Goal: Transaction & Acquisition: Purchase product/service

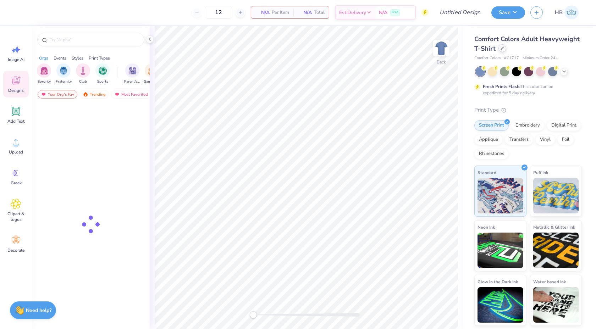
click at [499, 48] on div at bounding box center [503, 48] width 8 height 8
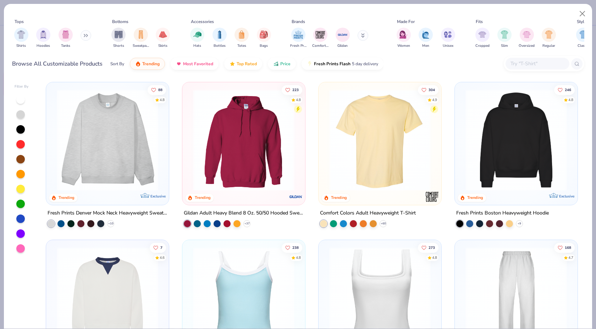
click at [120, 118] on img at bounding box center [107, 140] width 109 height 102
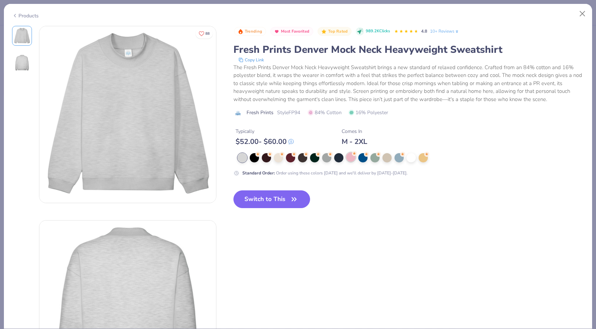
click at [350, 158] on div at bounding box center [351, 157] width 9 height 9
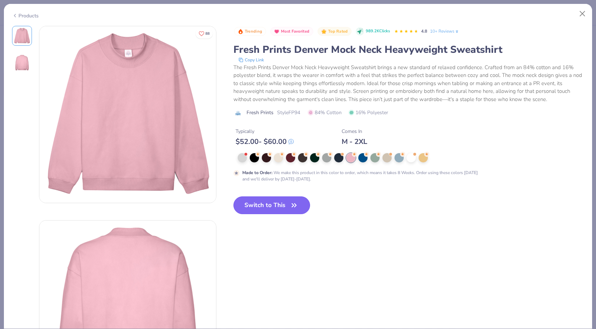
click at [250, 211] on button "Switch to This" at bounding box center [272, 206] width 77 height 18
type input "50"
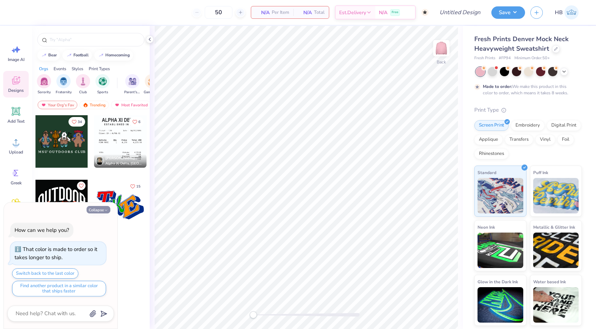
click at [97, 209] on button "Collapse" at bounding box center [99, 209] width 24 height 7
type textarea "x"
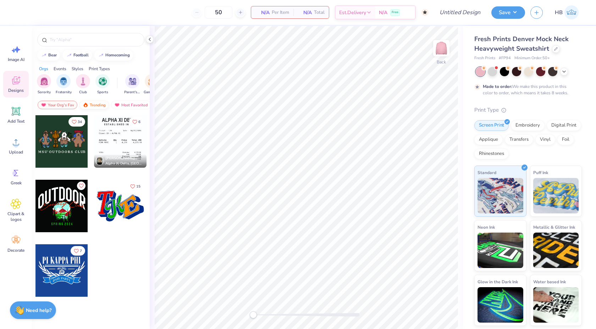
click at [89, 108] on div "Trending" at bounding box center [94, 105] width 29 height 9
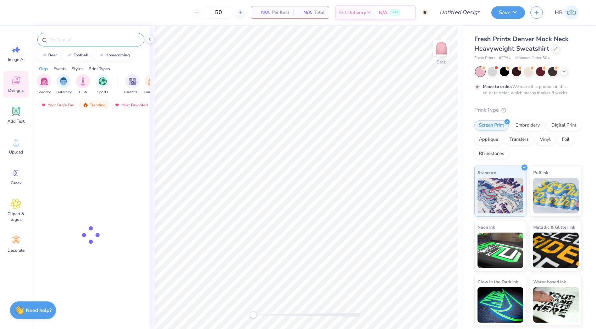
click at [71, 40] on input "text" at bounding box center [94, 39] width 91 height 7
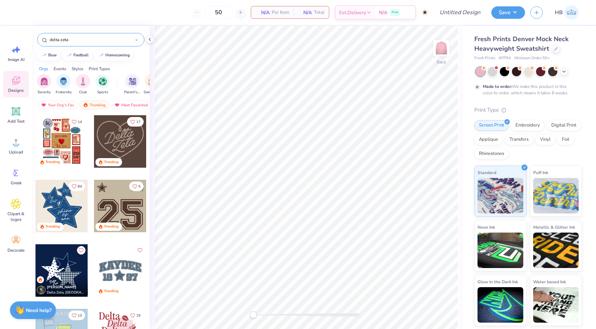
type input "delta zeta"
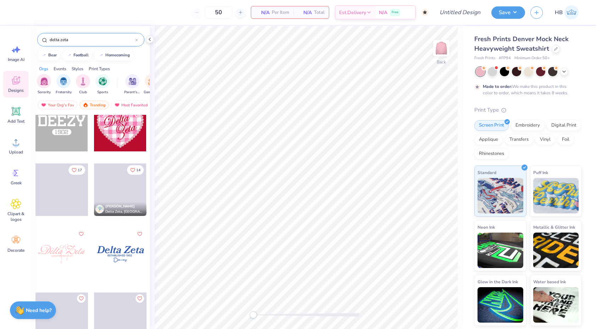
scroll to position [1638, 0]
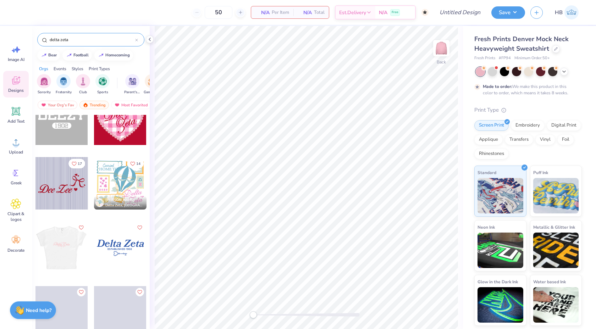
click at [76, 245] on div at bounding box center [61, 248] width 53 height 53
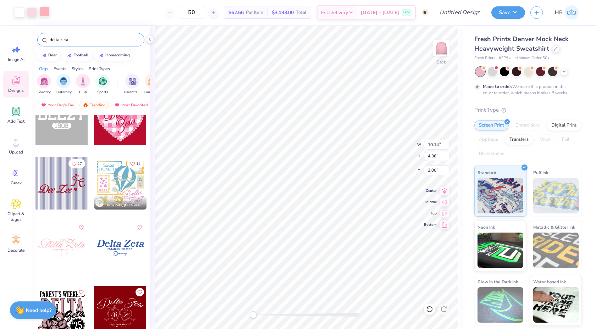
click at [49, 13] on div at bounding box center [45, 12] width 10 height 10
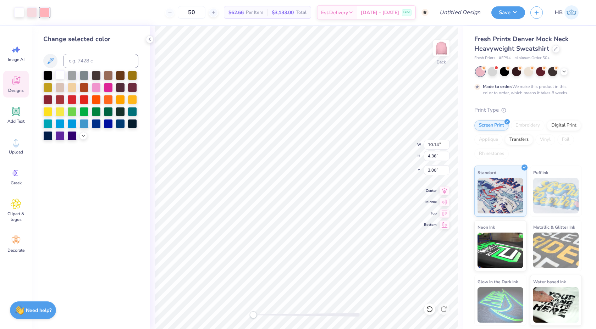
click at [60, 70] on div at bounding box center [59, 74] width 9 height 9
click at [32, 12] on div at bounding box center [32, 12] width 10 height 10
click at [61, 76] on div at bounding box center [59, 74] width 9 height 9
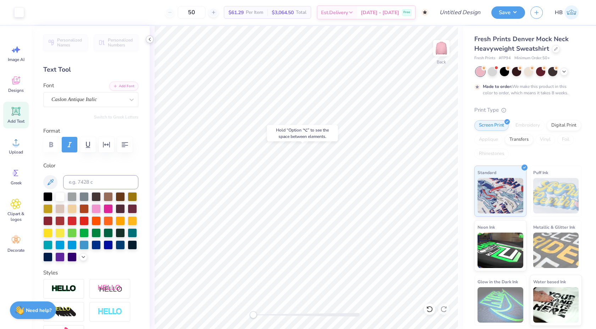
click at [153, 40] on div at bounding box center [150, 40] width 8 height 8
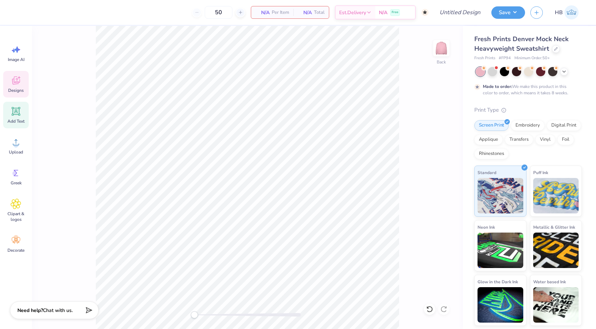
click at [16, 86] on div "Designs" at bounding box center [16, 84] width 26 height 27
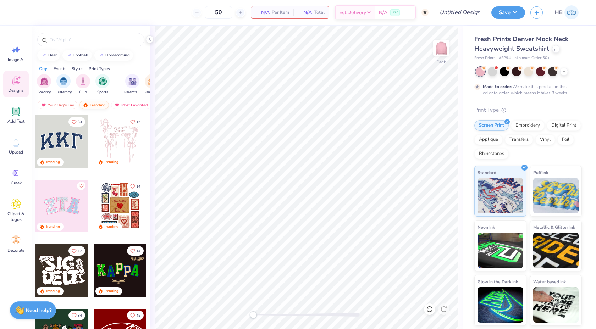
click at [89, 106] on div "Trending" at bounding box center [94, 105] width 29 height 9
click at [63, 41] on input "text" at bounding box center [94, 39] width 91 height 7
type input "delta zeta"
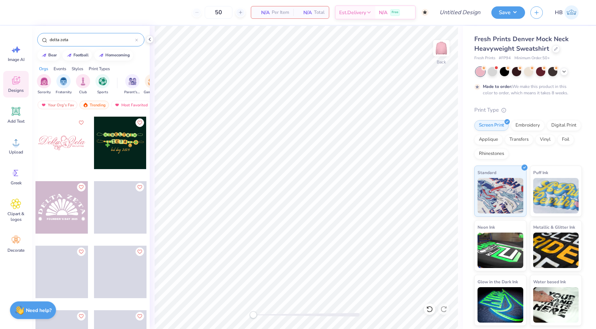
scroll to position [2197, 0]
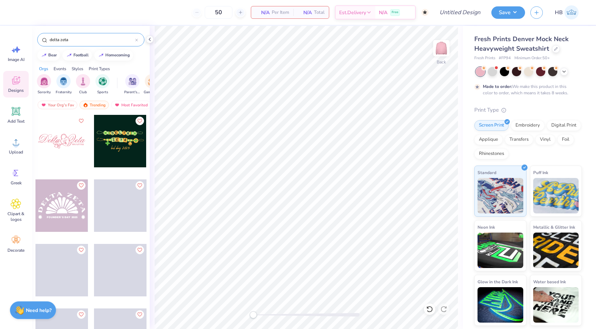
click at [60, 154] on div at bounding box center [62, 141] width 53 height 53
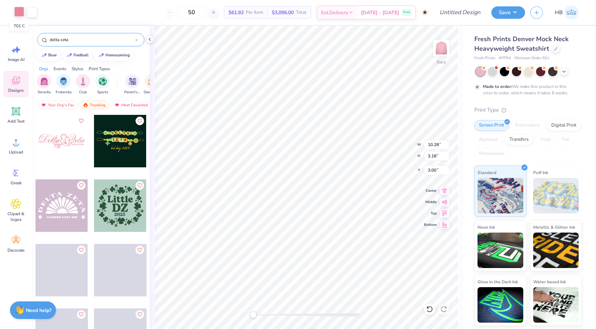
click at [20, 10] on div at bounding box center [19, 12] width 10 height 10
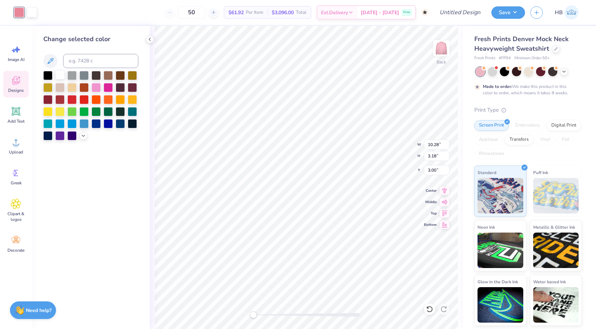
click at [61, 74] on div at bounding box center [59, 74] width 9 height 9
click at [429, 307] on icon at bounding box center [430, 309] width 6 height 6
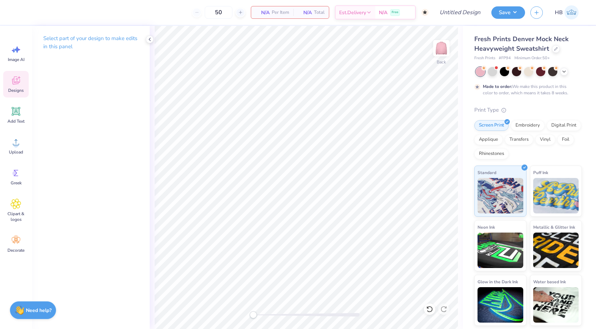
click at [11, 78] on icon at bounding box center [16, 80] width 11 height 11
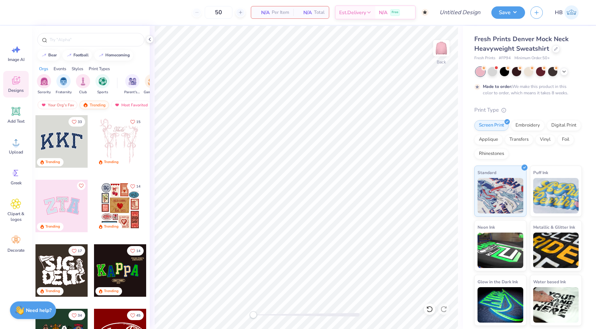
click at [90, 103] on div "Trending" at bounding box center [94, 105] width 29 height 9
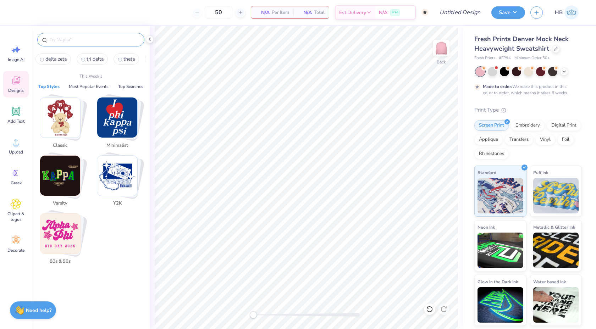
click at [66, 39] on input "text" at bounding box center [94, 39] width 91 height 7
click at [55, 60] on span "delta zeta" at bounding box center [55, 59] width 21 height 7
type input "delta zeta"
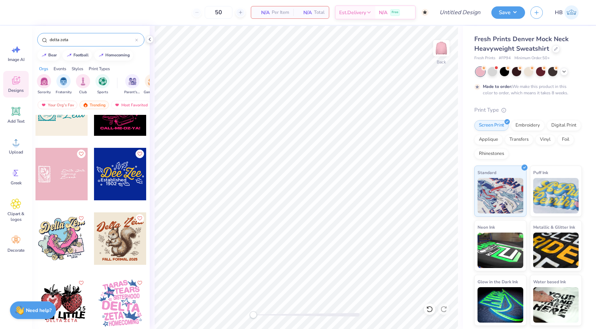
scroll to position [1904, 0]
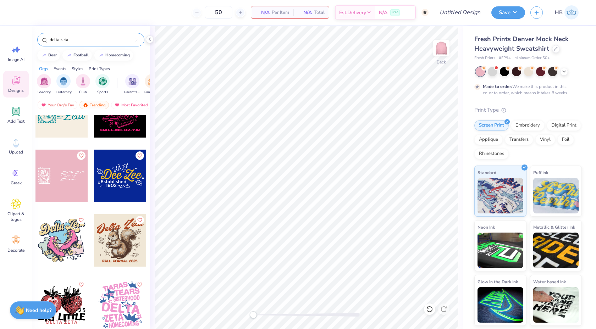
click at [137, 167] on div at bounding box center [120, 176] width 53 height 53
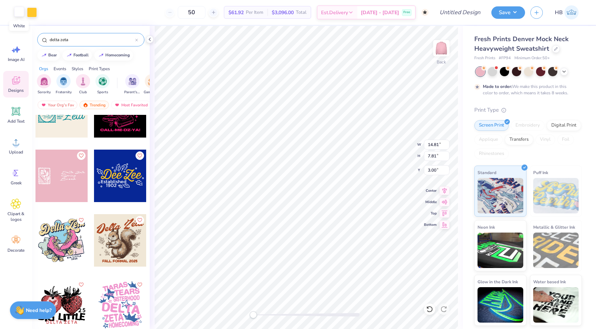
click at [20, 11] on div at bounding box center [19, 12] width 10 height 10
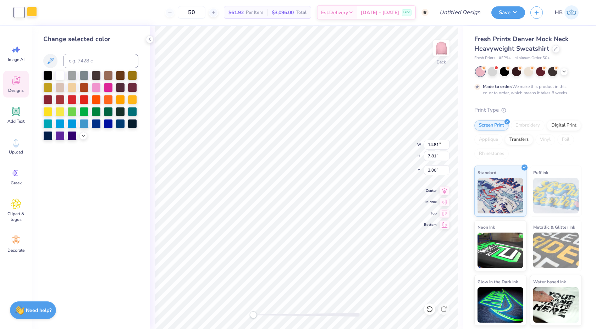
click at [34, 11] on div at bounding box center [32, 12] width 10 height 10
click at [63, 74] on div at bounding box center [59, 74] width 9 height 9
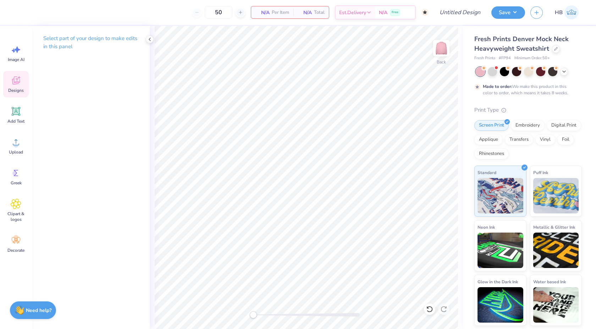
click at [14, 84] on icon at bounding box center [16, 81] width 8 height 8
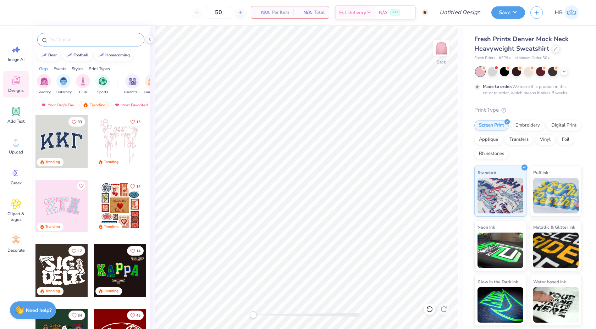
click at [72, 38] on input "text" at bounding box center [94, 39] width 91 height 7
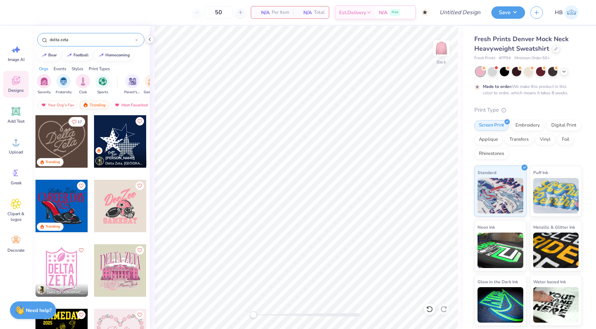
type input "delta zeta"
click at [91, 102] on div "Trending" at bounding box center [94, 105] width 29 height 9
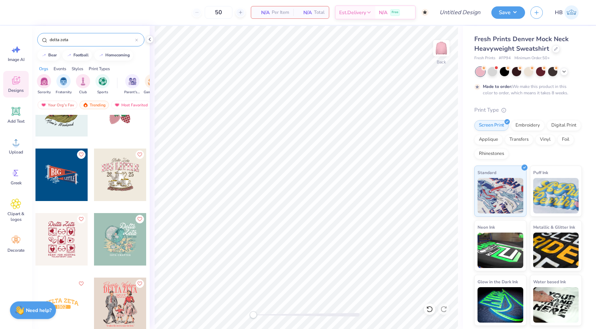
scroll to position [3368, 0]
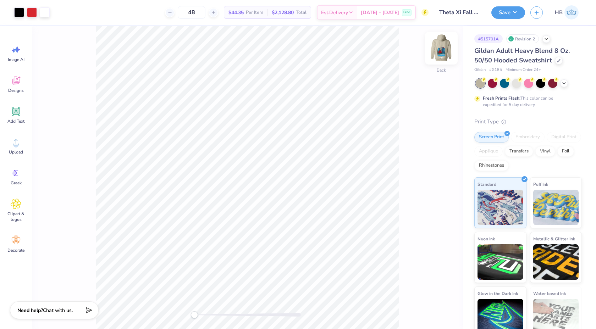
click at [441, 56] on img at bounding box center [441, 48] width 28 height 28
click at [30, 12] on div at bounding box center [32, 12] width 10 height 10
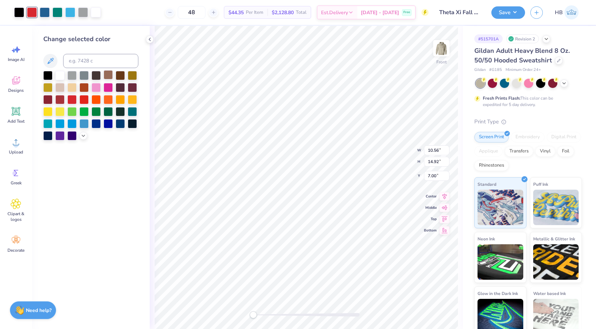
click at [107, 79] on div at bounding box center [108, 74] width 9 height 9
click at [47, 12] on div at bounding box center [45, 12] width 10 height 10
click at [105, 122] on div at bounding box center [108, 123] width 9 height 9
click at [100, 124] on div at bounding box center [96, 123] width 9 height 9
click at [85, 125] on div at bounding box center [84, 123] width 9 height 9
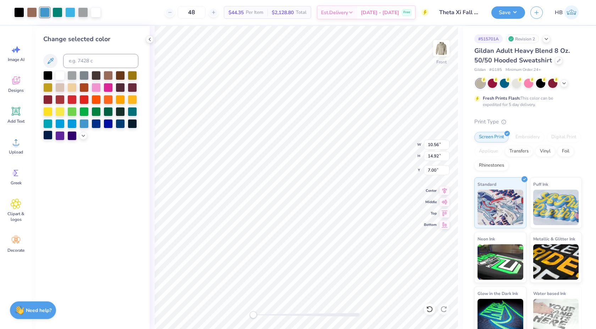
click at [48, 134] on div at bounding box center [47, 135] width 9 height 9
click at [133, 89] on div at bounding box center [132, 86] width 9 height 9
click at [109, 126] on div at bounding box center [108, 123] width 9 height 9
click at [93, 126] on div at bounding box center [96, 123] width 9 height 9
click at [59, 125] on div at bounding box center [59, 123] width 9 height 9
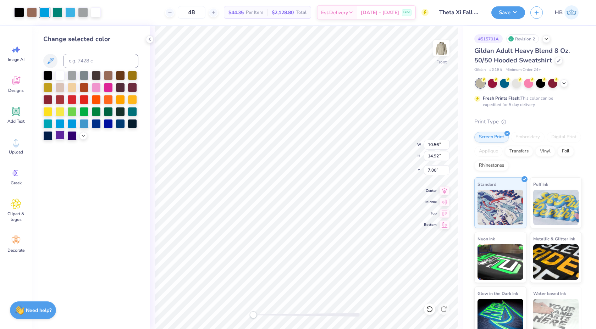
click at [58, 135] on div at bounding box center [59, 135] width 9 height 9
click at [47, 135] on div at bounding box center [47, 135] width 9 height 9
click at [83, 136] on polyline at bounding box center [83, 135] width 3 height 1
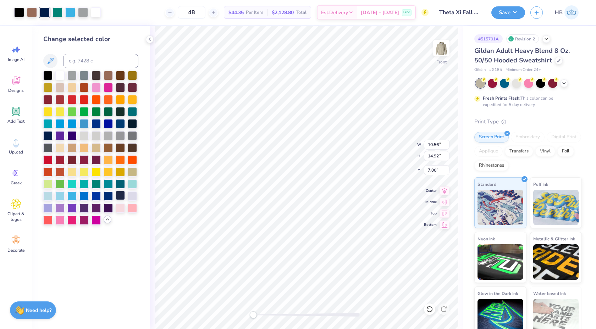
click at [119, 195] on div at bounding box center [120, 195] width 9 height 9
click at [34, 9] on div at bounding box center [32, 12] width 10 height 10
click at [126, 77] on div at bounding box center [90, 148] width 95 height 154
click at [122, 75] on div at bounding box center [120, 74] width 9 height 9
click at [121, 121] on div at bounding box center [120, 123] width 9 height 9
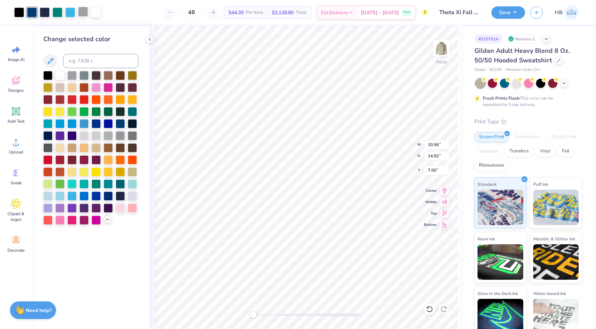
click at [81, 12] on div at bounding box center [83, 12] width 10 height 10
click at [60, 149] on div at bounding box center [59, 147] width 9 height 9
click at [71, 148] on div at bounding box center [71, 147] width 9 height 9
click at [80, 148] on div at bounding box center [84, 147] width 9 height 9
click at [93, 148] on div at bounding box center [96, 147] width 9 height 9
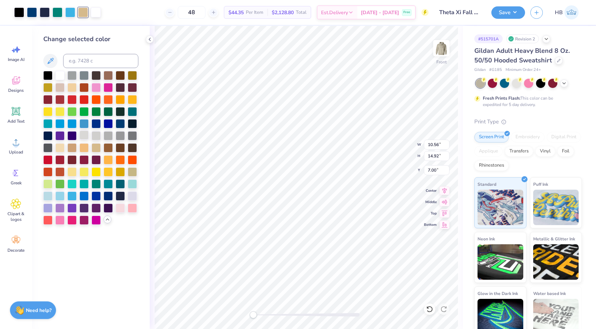
click at [81, 137] on div at bounding box center [84, 135] width 9 height 9
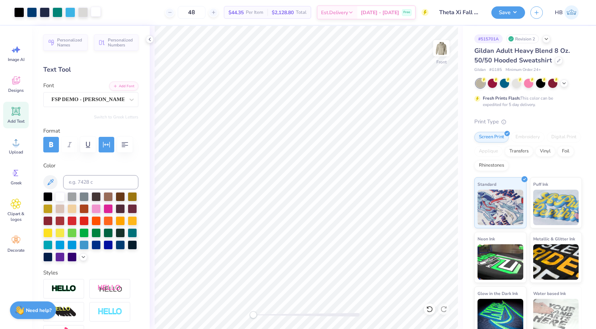
click at [96, 12] on div at bounding box center [96, 12] width 10 height 10
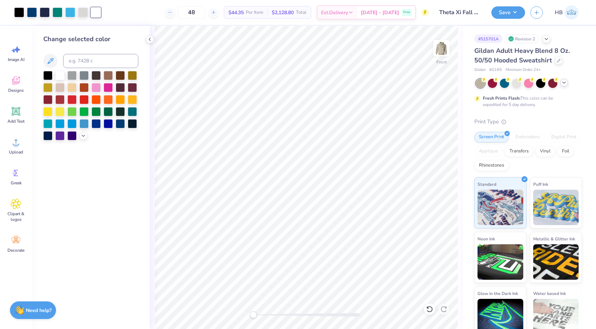
click at [565, 82] on icon at bounding box center [565, 83] width 6 height 6
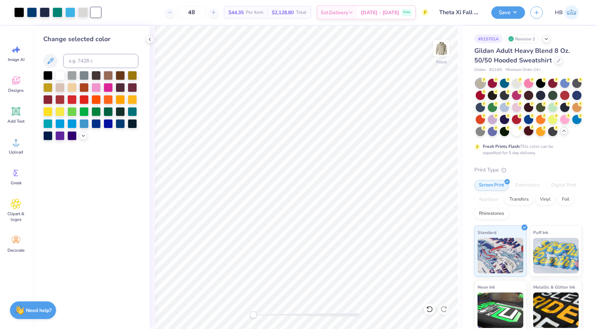
click at [531, 136] on div at bounding box center [528, 130] width 9 height 9
click at [554, 132] on div at bounding box center [553, 130] width 9 height 9
